Goal: Task Accomplishment & Management: Use online tool/utility

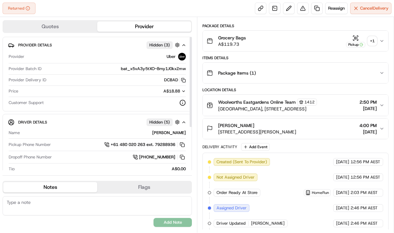
scroll to position [205, 0]
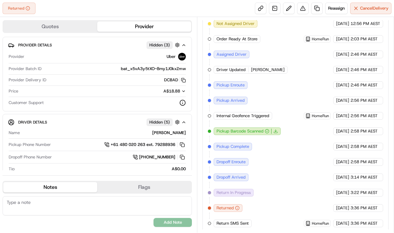
click at [356, 221] on span "3:36 PM AEST" at bounding box center [364, 224] width 27 height 6
click at [352, 221] on span "3:36 PM AEST" at bounding box center [364, 224] width 27 height 6
click at [350, 220] on div "[DATE] 3:36 PM AEST" at bounding box center [359, 224] width 50 height 8
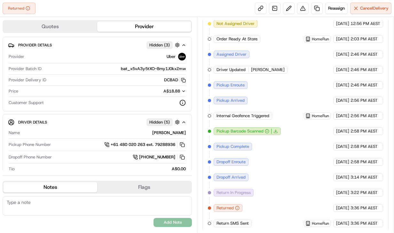
click at [351, 221] on span "3:36 PM AEST" at bounding box center [364, 224] width 27 height 6
click at [321, 94] on div "Created (Sent To Provider) Uber [DATE] 12:56 PM AEST Not Assigned Driver Uber […" at bounding box center [295, 115] width 175 height 223
click at [330, 10] on span "Reassign" at bounding box center [336, 8] width 17 height 6
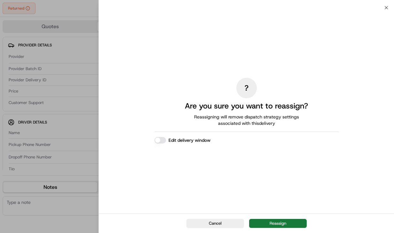
click at [280, 219] on button "Reassign" at bounding box center [278, 223] width 58 height 9
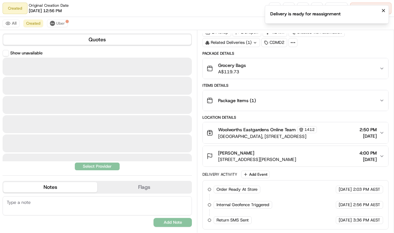
scroll to position [36, 0]
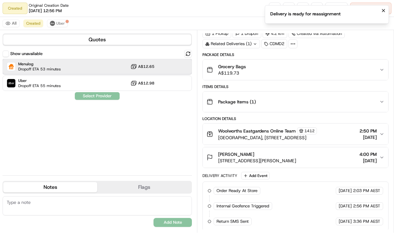
click at [92, 66] on div "Menulog Dropoff ETA 53 minutes A$12.65" at bounding box center [98, 66] width 190 height 15
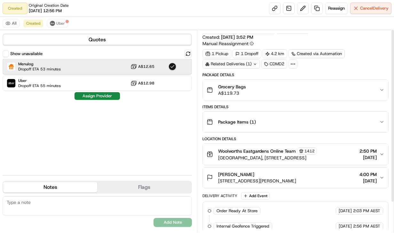
scroll to position [0, 0]
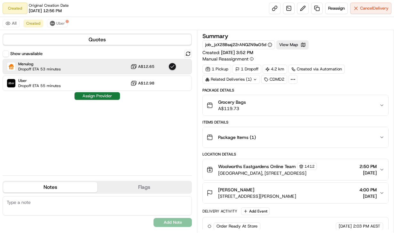
click at [106, 93] on button "Assign Provider" at bounding box center [97, 96] width 45 height 8
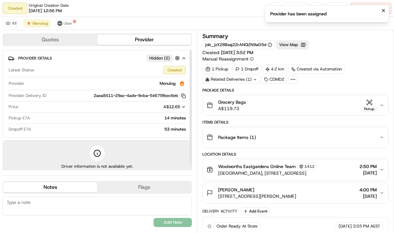
click at [165, 128] on div "53 minutes" at bounding box center [110, 129] width 152 height 6
click at [166, 127] on div "53 minutes" at bounding box center [110, 129] width 152 height 6
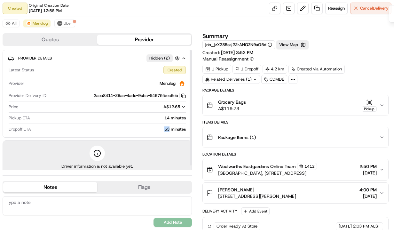
click at [166, 127] on div "53 minutes" at bounding box center [110, 129] width 152 height 6
click at [166, 128] on div "53 minutes" at bounding box center [110, 129] width 152 height 6
click at [168, 128] on div "53 minutes" at bounding box center [110, 129] width 152 height 6
drag, startPoint x: 168, startPoint y: 128, endPoint x: 173, endPoint y: 128, distance: 4.8
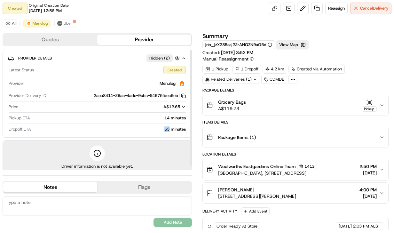
click at [169, 128] on div "53 minutes" at bounding box center [110, 129] width 152 height 6
click at [176, 128] on div "53 minutes" at bounding box center [110, 129] width 152 height 6
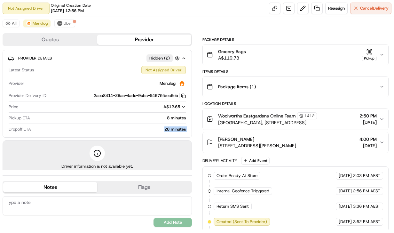
click at [74, 207] on textarea at bounding box center [98, 205] width 190 height 19
click at [85, 200] on textarea at bounding box center [98, 205] width 190 height 19
click at [77, 199] on textarea "Customer requested to" at bounding box center [98, 205] width 190 height 19
click at [109, 204] on textarea "Customer requested to" at bounding box center [98, 205] width 190 height 19
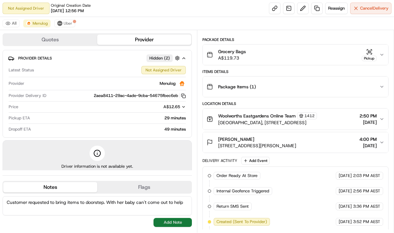
type textarea "Customer requested to bring items to doorstep. With her baby can't come out to …"
click at [177, 221] on button "Add Note" at bounding box center [173, 222] width 38 height 9
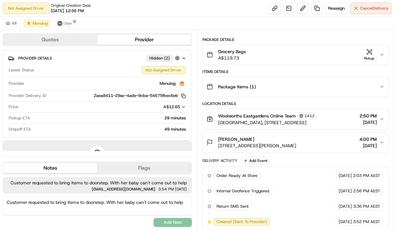
click at [182, 182] on span "Customer requested to bring items to doorstep. With her baby can't come out to …" at bounding box center [97, 183] width 179 height 6
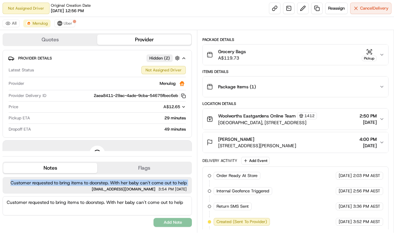
click at [182, 182] on span "Customer requested to bring items to doorstep. With her baby can't come out to …" at bounding box center [97, 183] width 179 height 6
click at [179, 182] on span "Customer requested to bring items to doorstep. With her baby can't come out to …" at bounding box center [97, 183] width 179 height 6
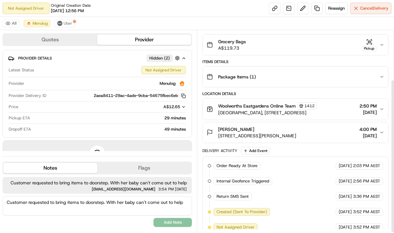
scroll to position [66, 0]
